Goal: Information Seeking & Learning: Learn about a topic

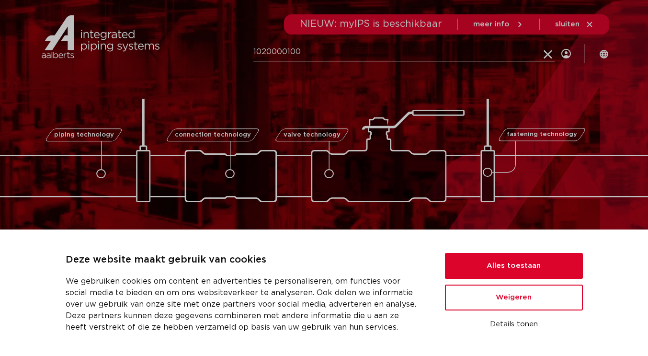
type input "1020000100"
click button "Zoeken" at bounding box center [0, 0] width 0 height 0
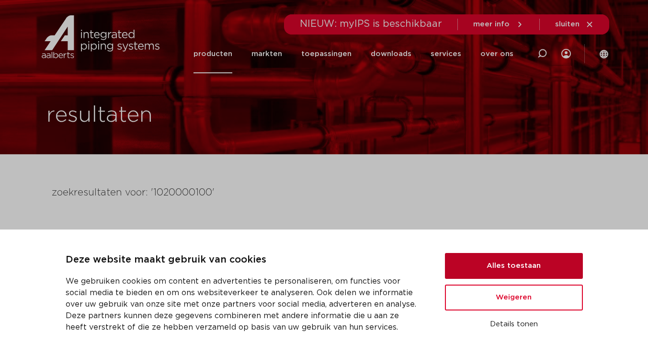
click at [490, 256] on button "Alles toestaan" at bounding box center [514, 266] width 138 height 26
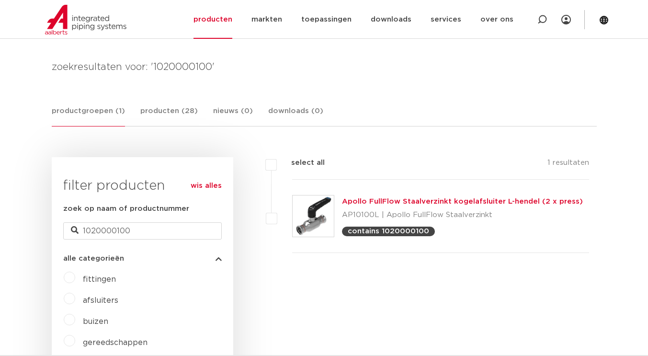
scroll to position [141, 0]
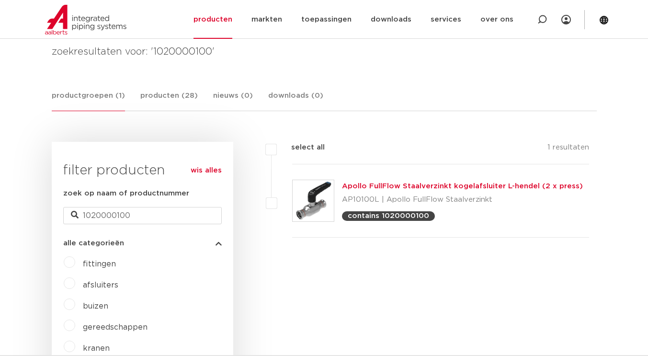
click at [312, 199] on img at bounding box center [313, 200] width 41 height 41
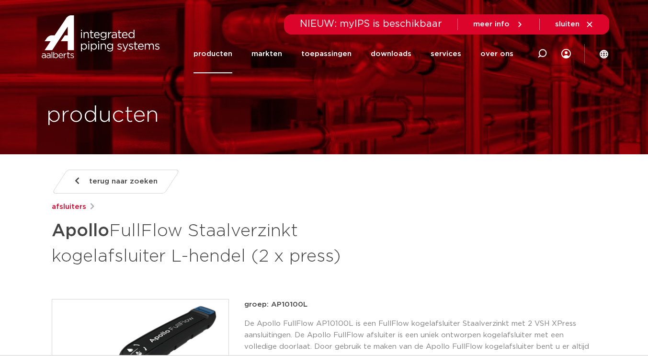
click at [216, 56] on link "producten" at bounding box center [213, 53] width 39 height 39
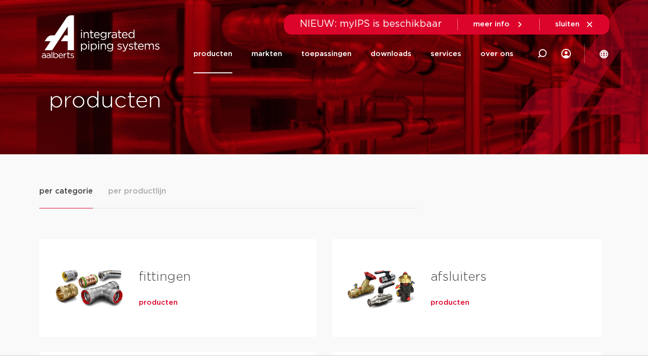
click at [445, 280] on link "afsluiters" at bounding box center [459, 277] width 56 height 12
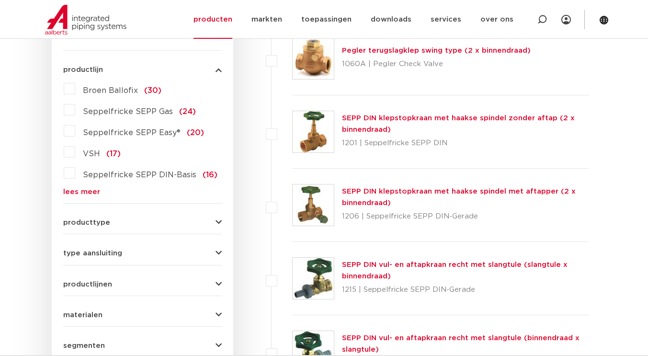
scroll to position [257, 0]
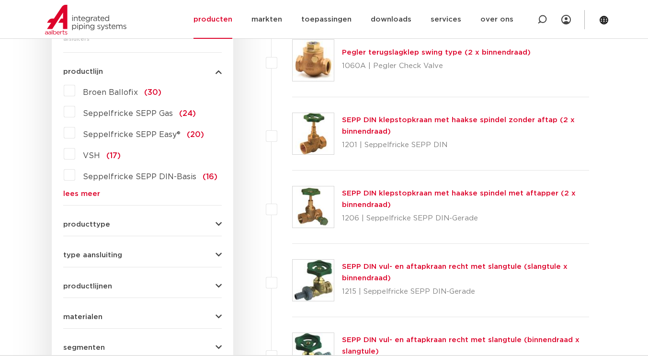
click at [92, 258] on span "type aansluiting" at bounding box center [92, 254] width 59 height 7
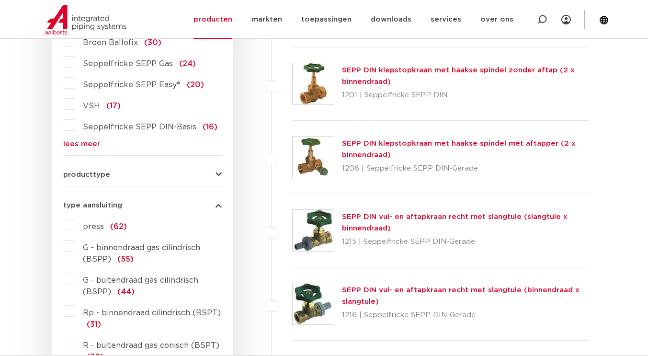
scroll to position [311, 0]
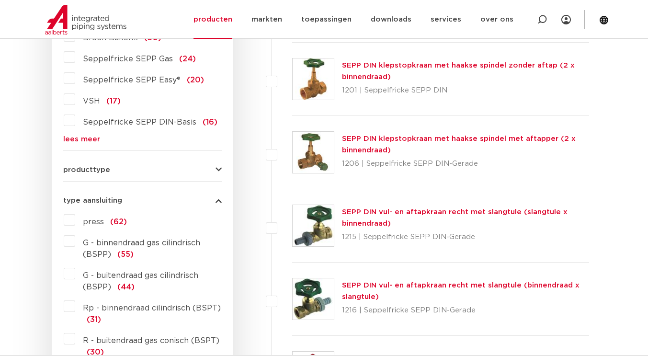
click at [75, 221] on label "press (62)" at bounding box center [101, 219] width 52 height 15
click at [0, 0] on input "press (62)" at bounding box center [0, 0] width 0 height 0
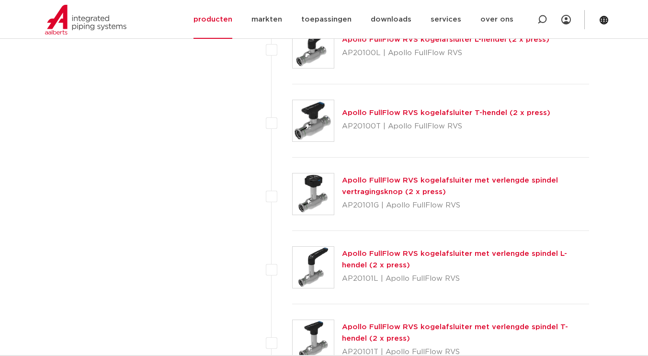
scroll to position [1809, 0]
click at [382, 254] on link "Apollo FullFlow RVS kogelafsluiter met verlengde spindel L-hendel (2 x press)" at bounding box center [454, 259] width 225 height 19
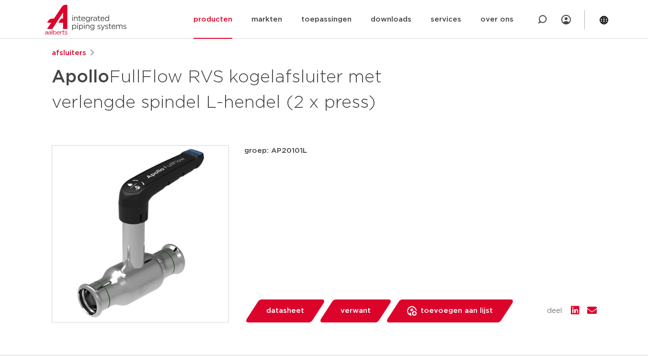
scroll to position [134, 0]
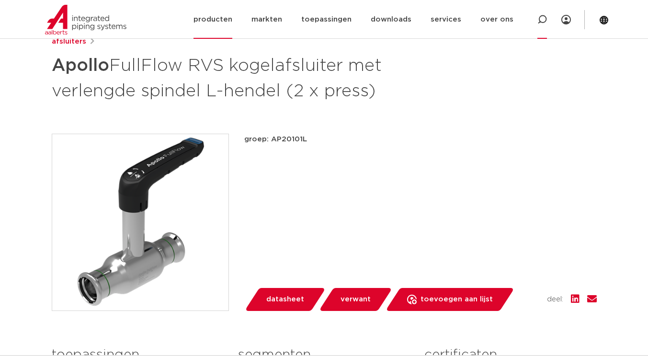
click at [542, 22] on icon at bounding box center [541, 19] width 11 height 11
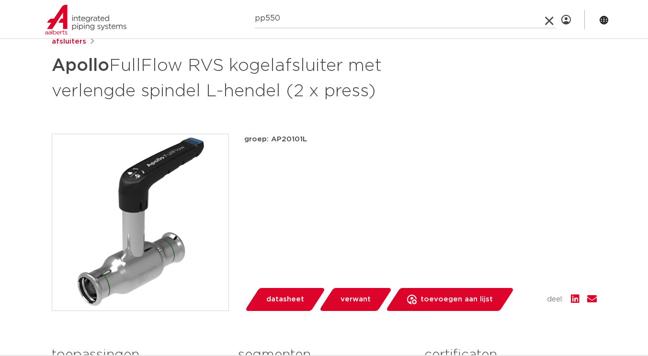
type input "pp550"
click button "Zoeken" at bounding box center [0, 0] width 0 height 0
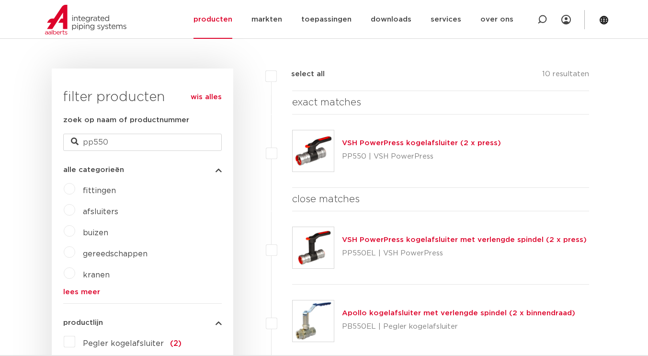
scroll to position [214, 0]
click at [308, 157] on img at bounding box center [313, 151] width 41 height 41
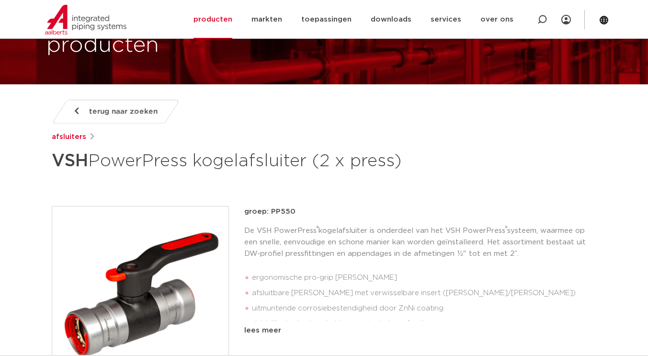
scroll to position [134, 0]
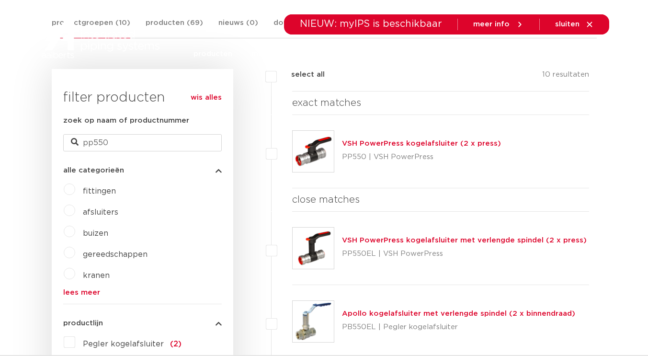
scroll to position [214, 0]
click at [390, 243] on link "VSH PowerPress kogelafsluiter met verlengde spindel (2 x press)" at bounding box center [464, 240] width 245 height 7
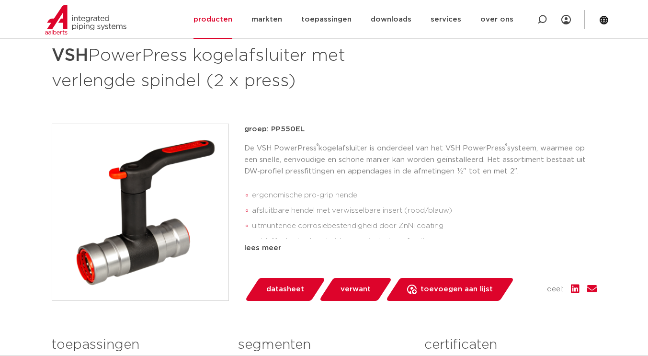
scroll to position [174, 0]
